Goal: Book appointment/travel/reservation

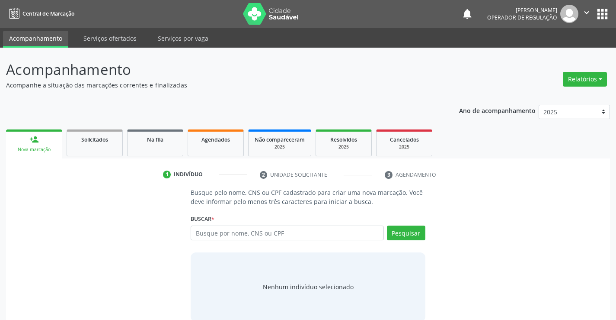
click at [215, 235] on input "text" at bounding box center [287, 232] width 193 height 15
click at [212, 148] on link "Agendados" at bounding box center [216, 142] width 56 height 27
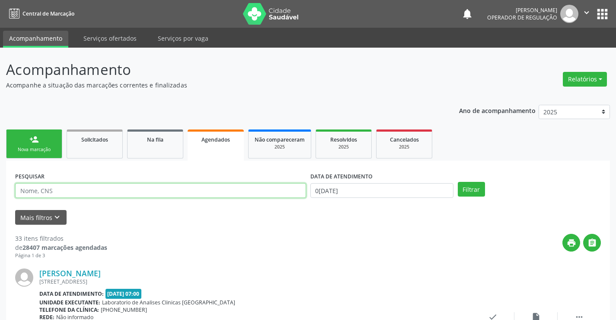
click at [47, 187] on input "text" at bounding box center [160, 190] width 291 height 15
type input "701404636280139"
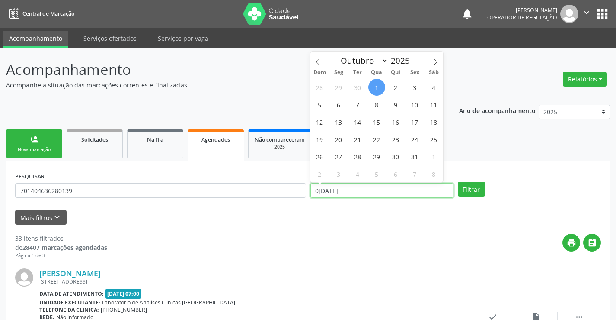
click at [364, 187] on input "0[DATE]" at bounding box center [382, 190] width 143 height 15
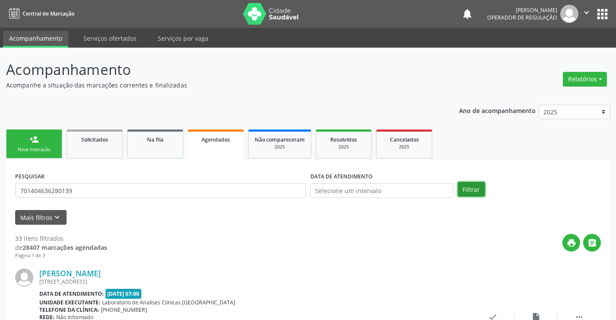
click at [472, 189] on button "Filtrar" at bounding box center [471, 189] width 27 height 15
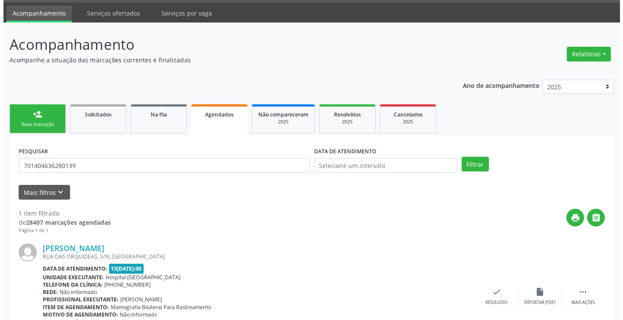
scroll to position [79, 0]
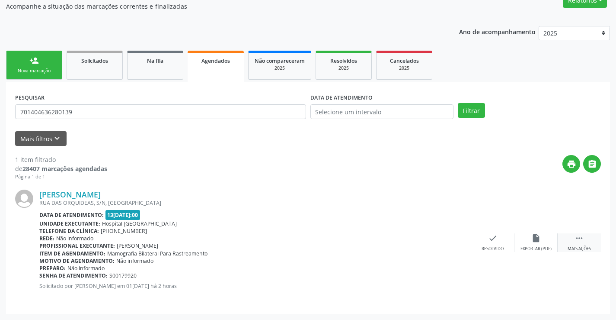
click at [583, 237] on icon "" at bounding box center [580, 238] width 10 height 10
click at [448, 236] on icon "cancel" at bounding box center [450, 238] width 10 height 10
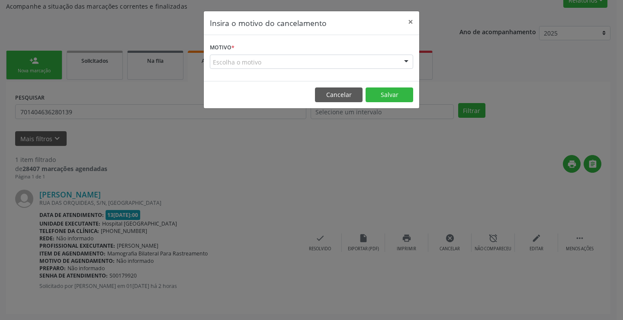
click at [400, 60] on div at bounding box center [406, 62] width 13 height 15
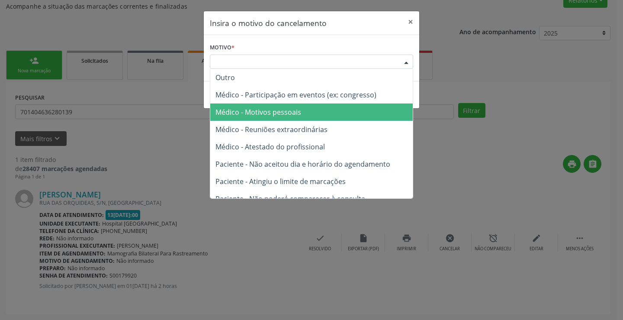
click at [271, 109] on span "Médico - Motivos pessoais" at bounding box center [258, 112] width 86 height 10
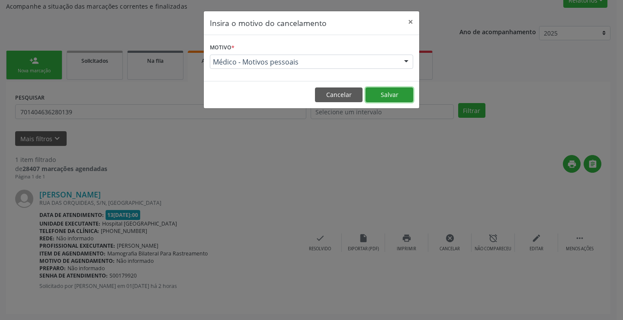
click at [388, 99] on button "Salvar" at bounding box center [390, 94] width 48 height 15
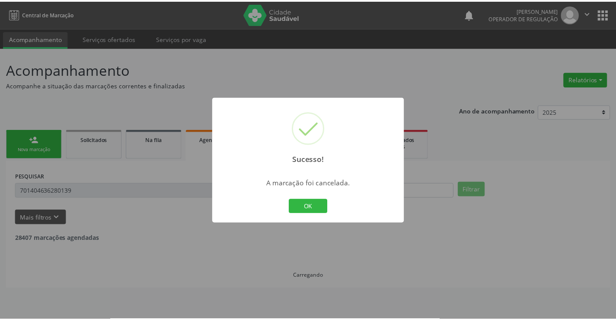
scroll to position [0, 0]
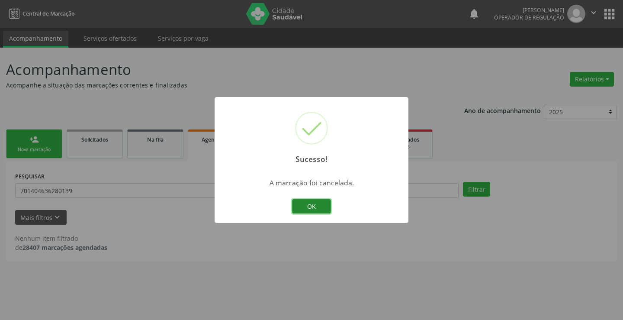
click at [314, 210] on button "OK" at bounding box center [311, 206] width 39 height 15
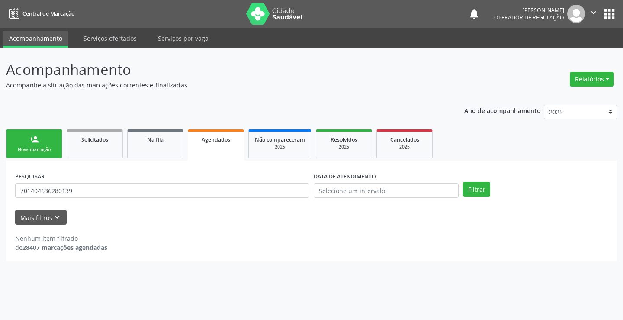
click at [29, 140] on div "person_add" at bounding box center [34, 140] width 10 height 10
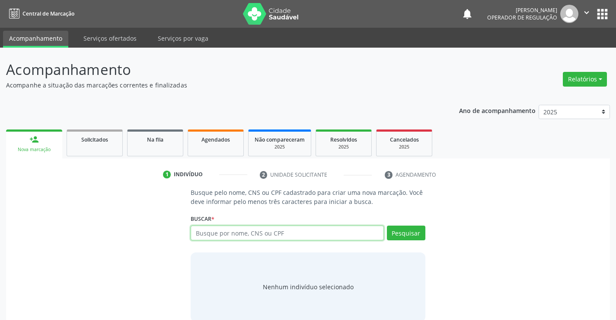
click at [213, 228] on input "text" at bounding box center [287, 232] width 193 height 15
type input "E"
type input "R"
type input "RDILSON [PERSON_NAME]"
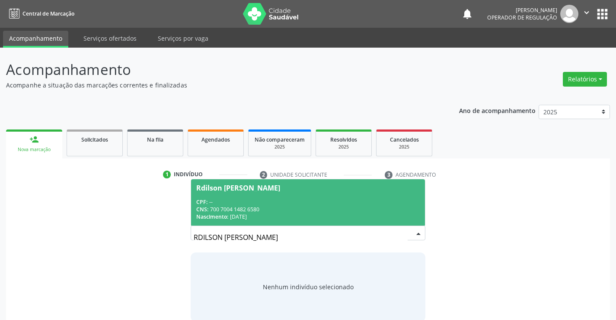
click at [211, 193] on span "Rdilson [PERSON_NAME] CPF: -- CNS: 700 7004 1482 6580 Nascimento: 2[DATE]" at bounding box center [308, 202] width 234 height 46
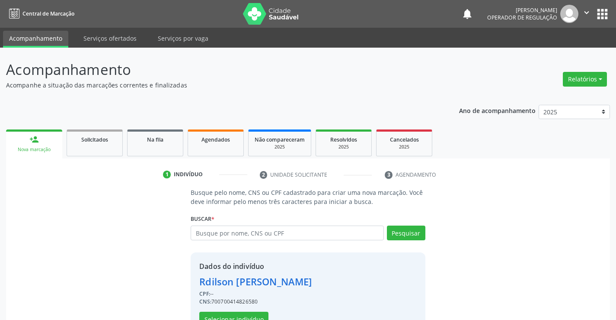
scroll to position [27, 0]
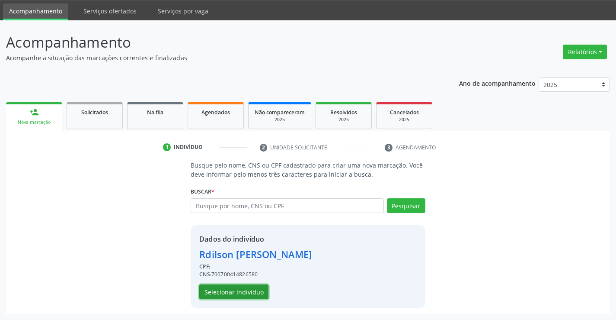
click at [223, 288] on button "Selecionar indivíduo" at bounding box center [233, 291] width 69 height 15
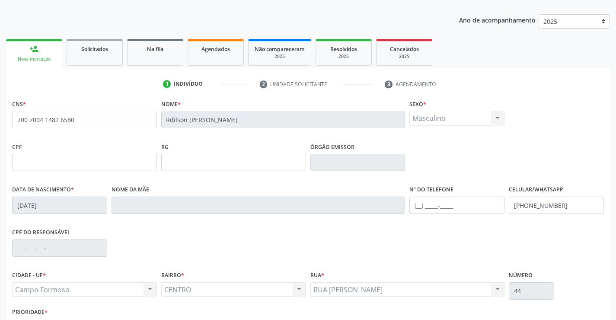
scroll to position [149, 0]
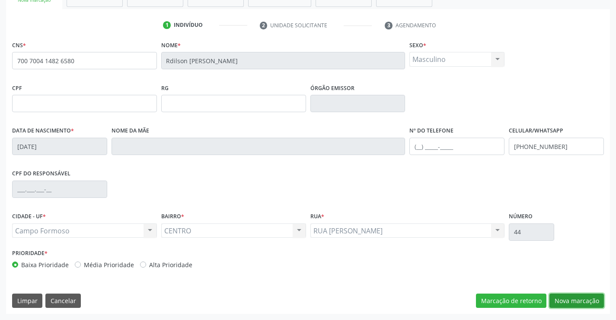
click at [580, 298] on button "Nova marcação" at bounding box center [577, 300] width 55 height 15
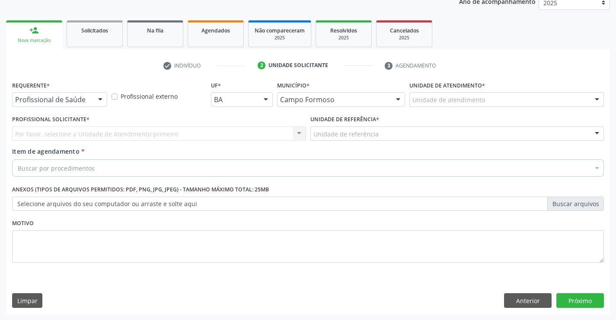
scroll to position [109, 0]
click at [79, 104] on div "Profissional de Saúde" at bounding box center [59, 99] width 95 height 15
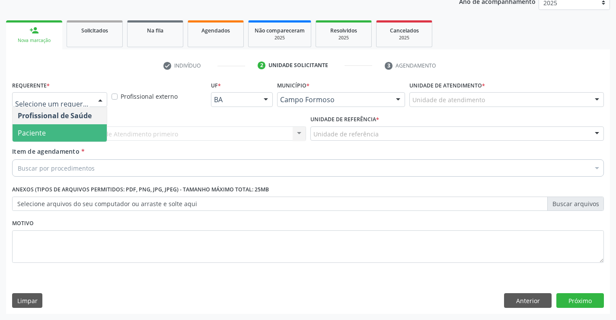
click at [43, 132] on span "Paciente" at bounding box center [32, 133] width 28 height 10
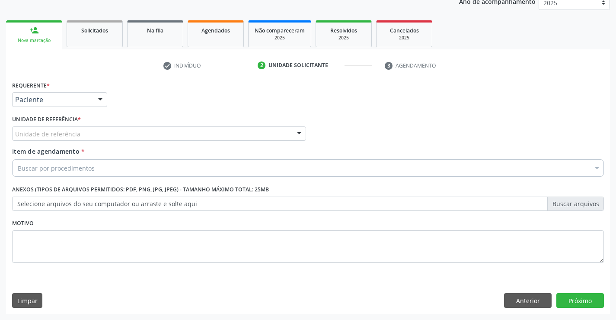
click at [125, 131] on div "Unidade de referência" at bounding box center [159, 133] width 294 height 15
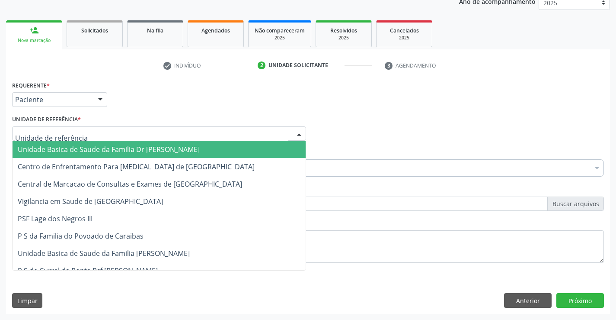
click at [95, 147] on span "Unidade Basica de Saude da Familia Dr [PERSON_NAME]" at bounding box center [109, 149] width 182 height 10
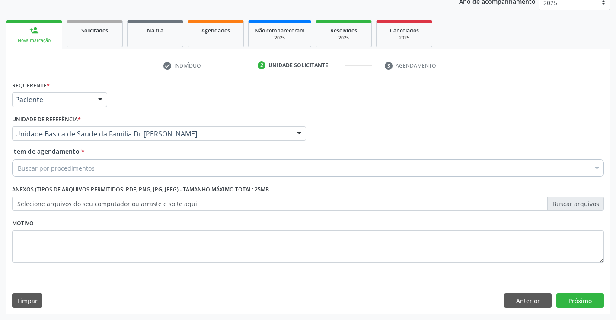
drag, startPoint x: 111, startPoint y: 166, endPoint x: 274, endPoint y: 180, distance: 163.7
click at [112, 166] on div "Buscar por procedimentos" at bounding box center [308, 167] width 592 height 17
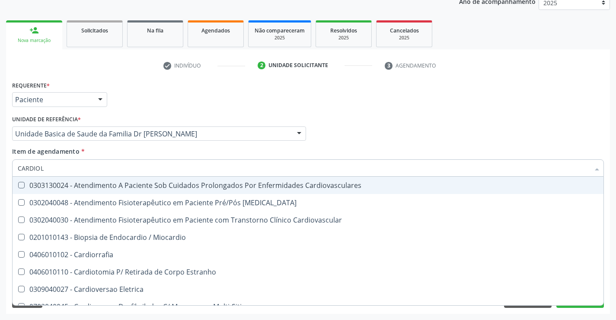
type input "CARDIOLO"
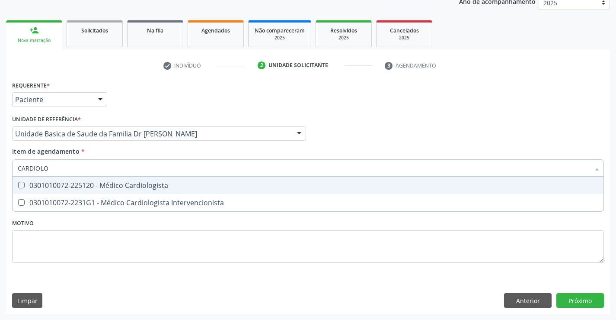
click at [183, 184] on div "0301010072-225120 - Médico Cardiologista" at bounding box center [308, 185] width 581 height 7
checkbox Cardiologista "true"
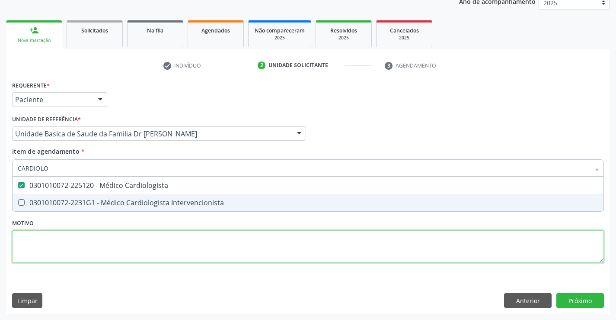
click at [281, 253] on div "Requerente * Paciente Profissional de Saúde Paciente Nenhum resultado encontrad…" at bounding box center [308, 177] width 592 height 196
checkbox Intervencionista "true"
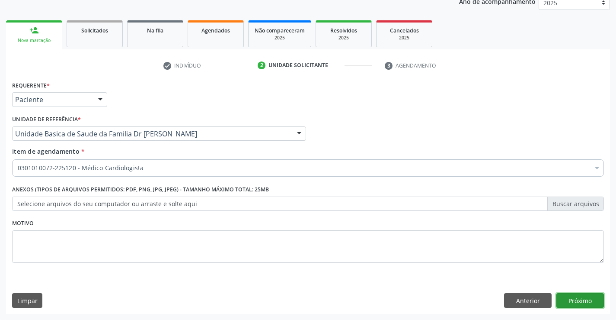
click at [589, 306] on button "Próximo" at bounding box center [581, 300] width 48 height 15
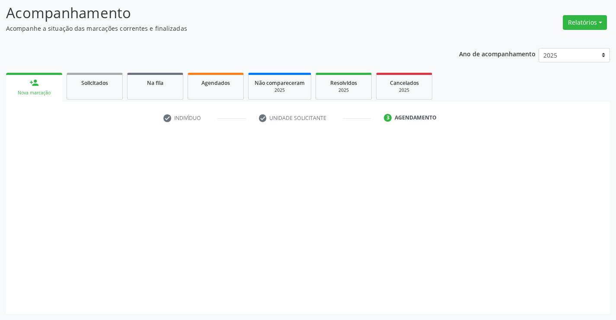
scroll to position [57, 0]
click at [587, 298] on div at bounding box center [581, 300] width 48 height 15
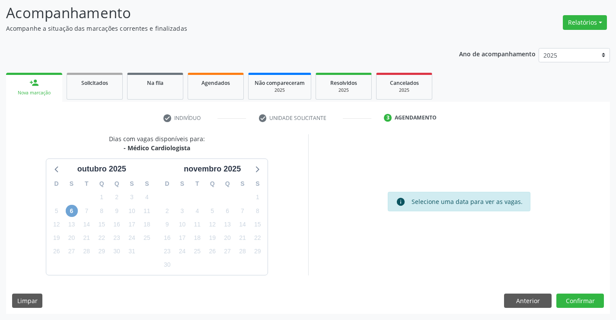
click at [73, 209] on span "6" at bounding box center [72, 211] width 12 height 12
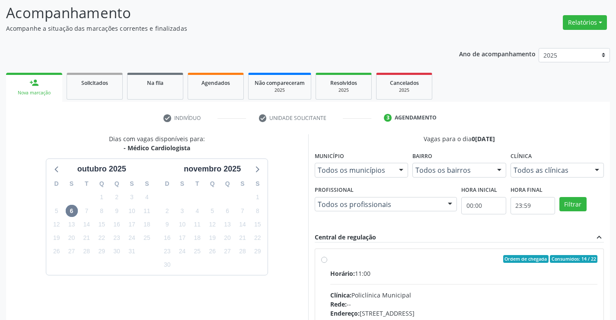
click at [350, 267] on label "Ordem de chegada Consumidos: 14 / 22 Horário: 11:00 Clínica: Policlínica Munici…" at bounding box center [464, 321] width 268 height 133
click at [327, 263] on input "Ordem de chegada Consumidos: 14 / 22 Horário: 11:00 Clínica: Policlínica Munici…" at bounding box center [324, 259] width 6 height 8
radio input "true"
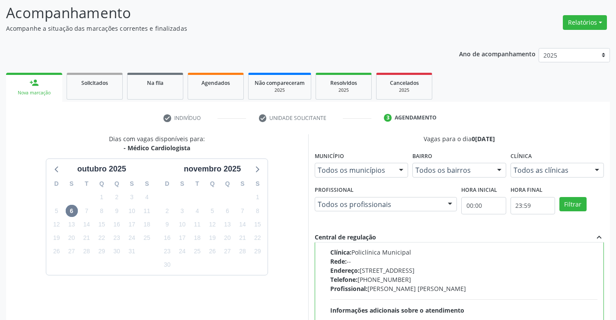
scroll to position [197, 0]
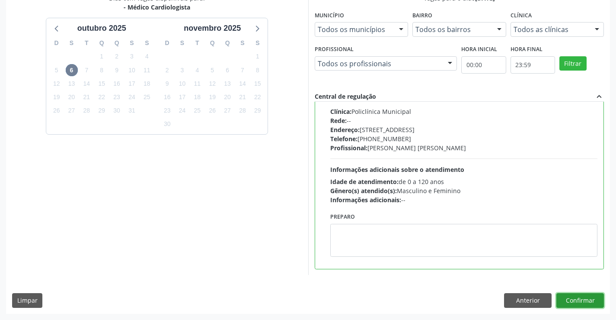
click at [583, 298] on button "Confirmar" at bounding box center [581, 300] width 48 height 15
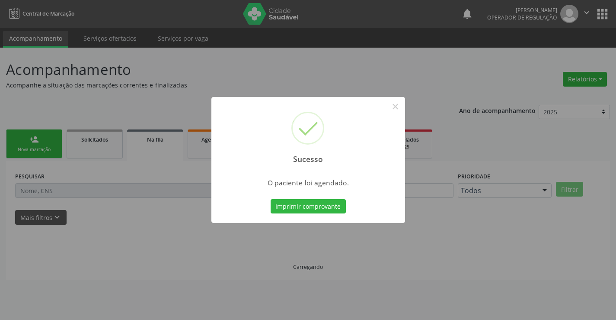
scroll to position [0, 0]
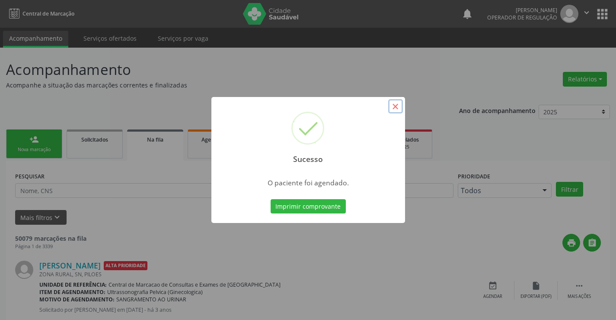
click at [398, 106] on button "×" at bounding box center [395, 106] width 15 height 15
